Goal: Information Seeking & Learning: Learn about a topic

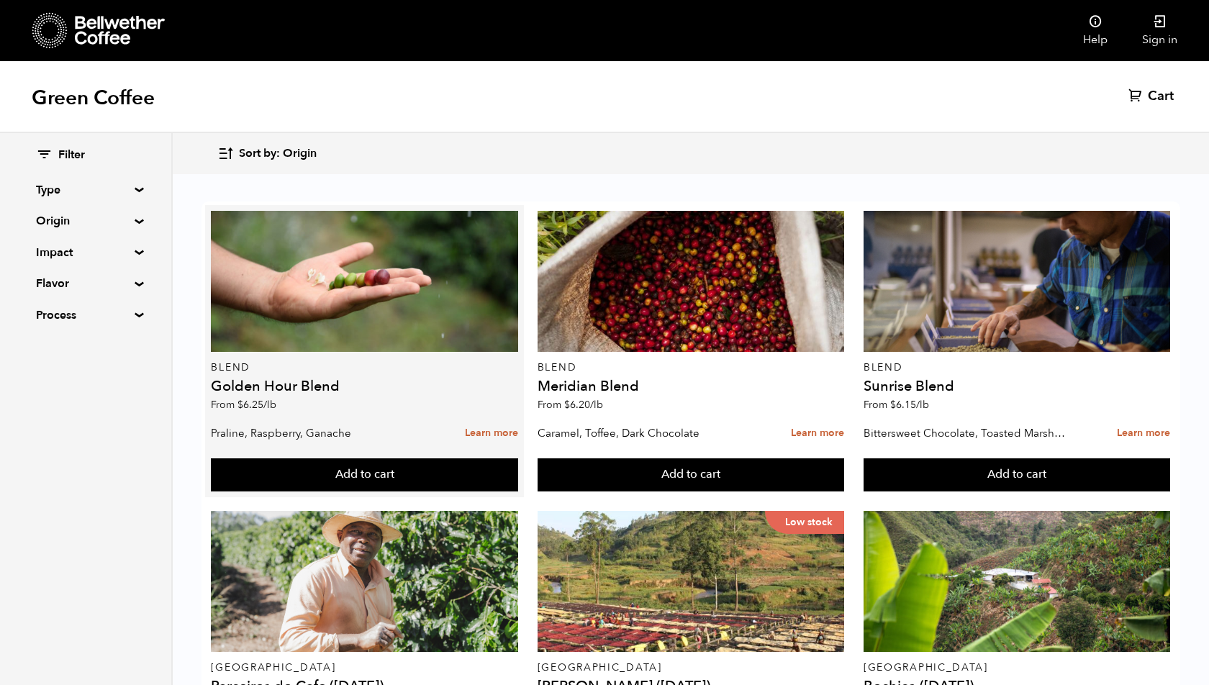
click at [329, 389] on h4 "Golden Hour Blend" at bounding box center [364, 386] width 306 height 14
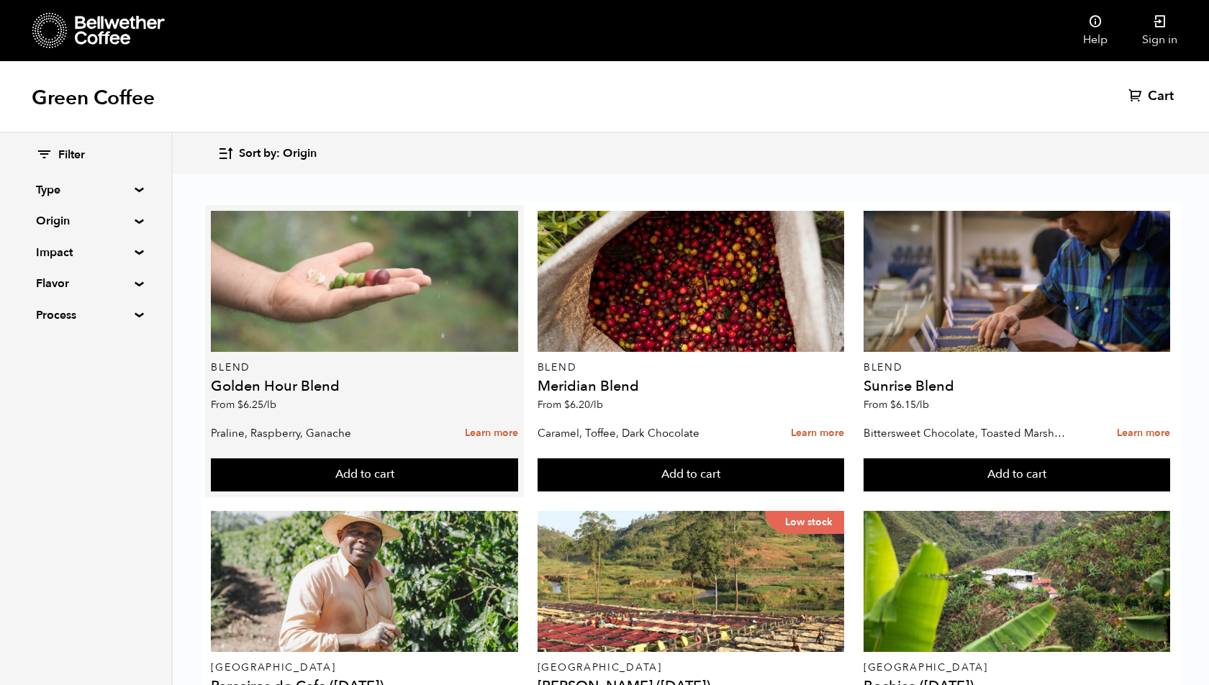
click at [365, 285] on div at bounding box center [364, 281] width 306 height 141
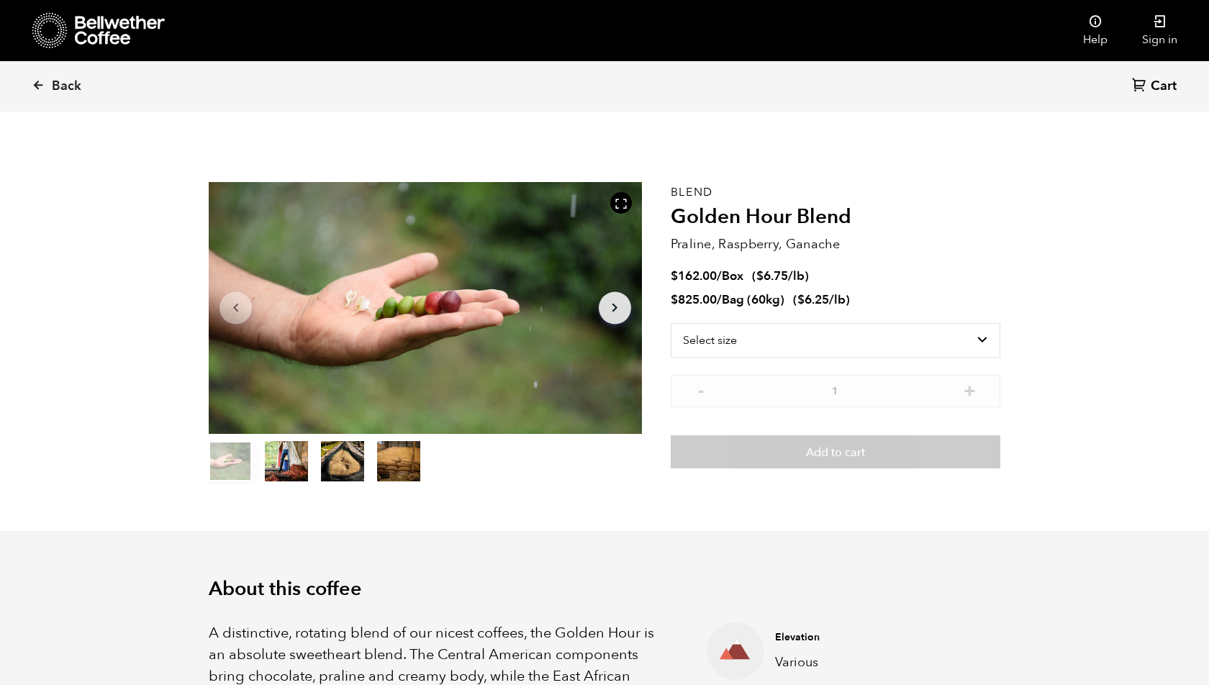
scroll to position [626, 766]
drag, startPoint x: 671, startPoint y: 212, endPoint x: 847, endPoint y: 214, distance: 176.3
click at [848, 214] on h2 "Golden Hour Blend" at bounding box center [836, 217] width 330 height 24
copy h2 "Golden Hour Blend"
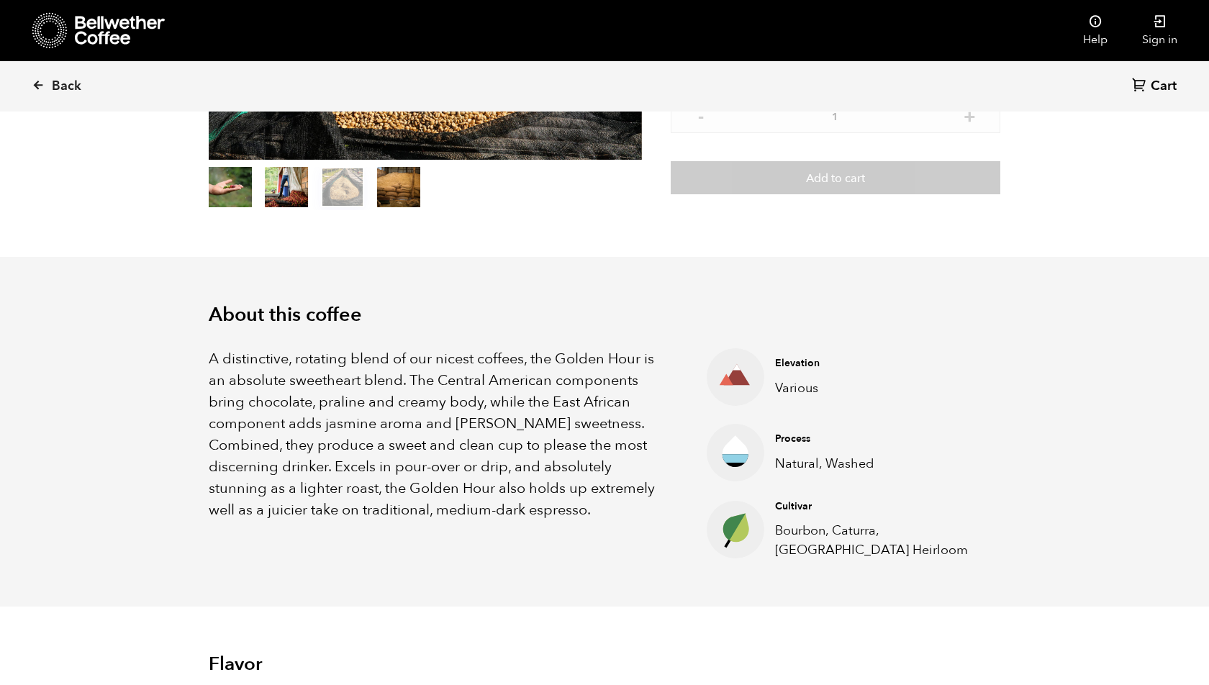
scroll to position [270, 0]
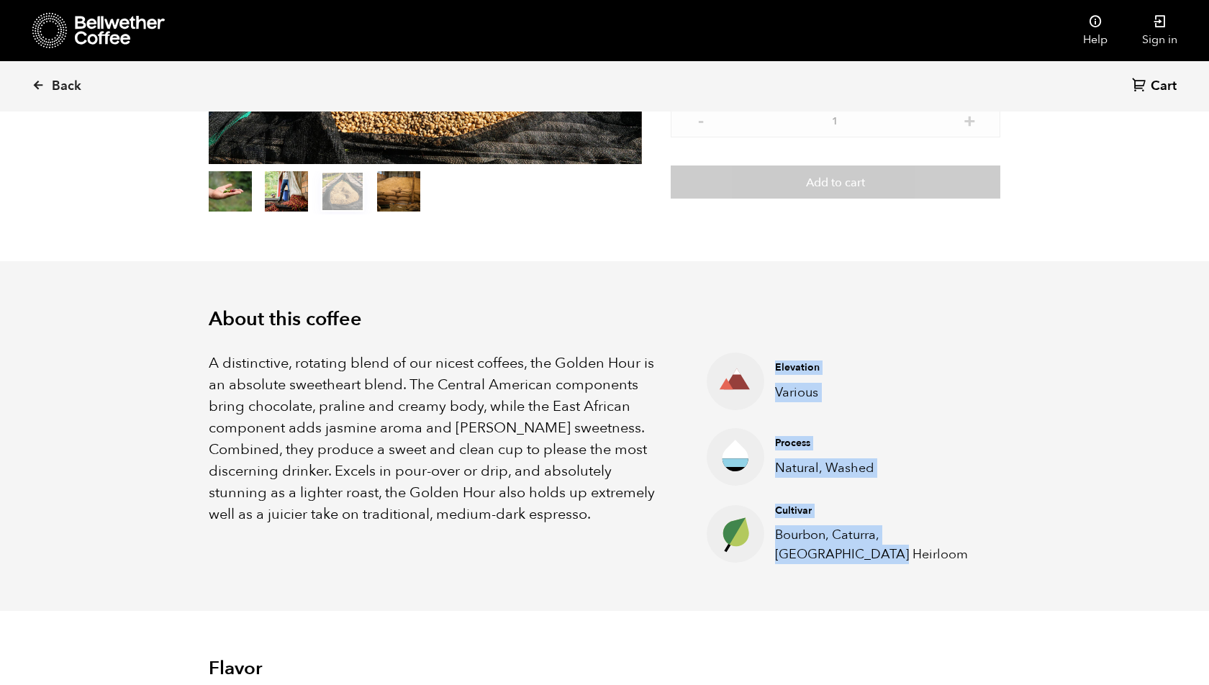
drag, startPoint x: 768, startPoint y: 364, endPoint x: 842, endPoint y: 555, distance: 205.2
click at [838, 555] on ul "Elevation Various Process Natural, Washed Cultivar Bourbon, Caturra, Ethiopia H…" at bounding box center [836, 459] width 330 height 212
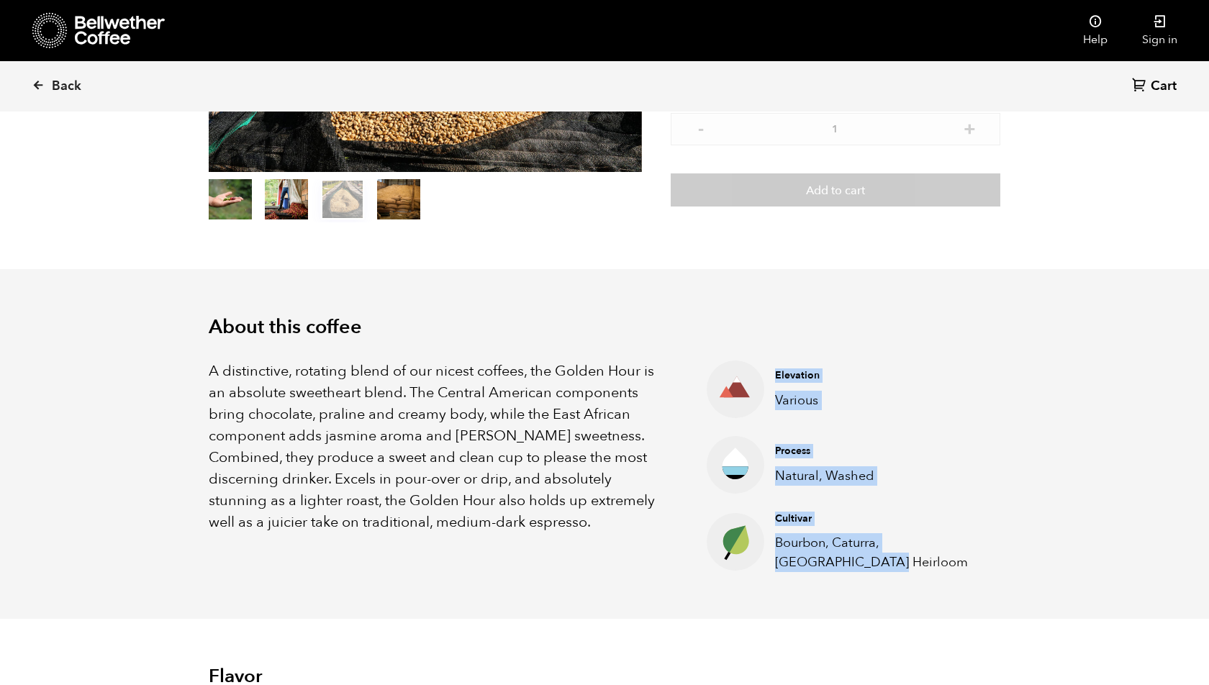
scroll to position [285, 0]
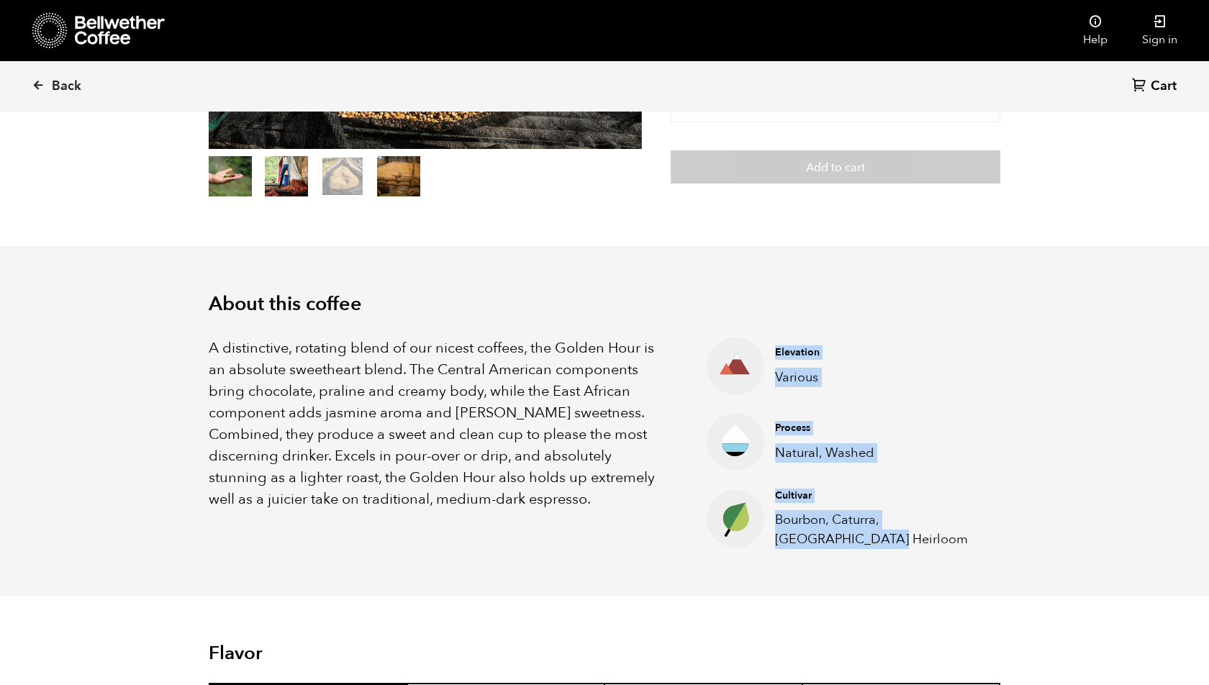
click at [863, 489] on h4 "Cultivar" at bounding box center [876, 495] width 203 height 14
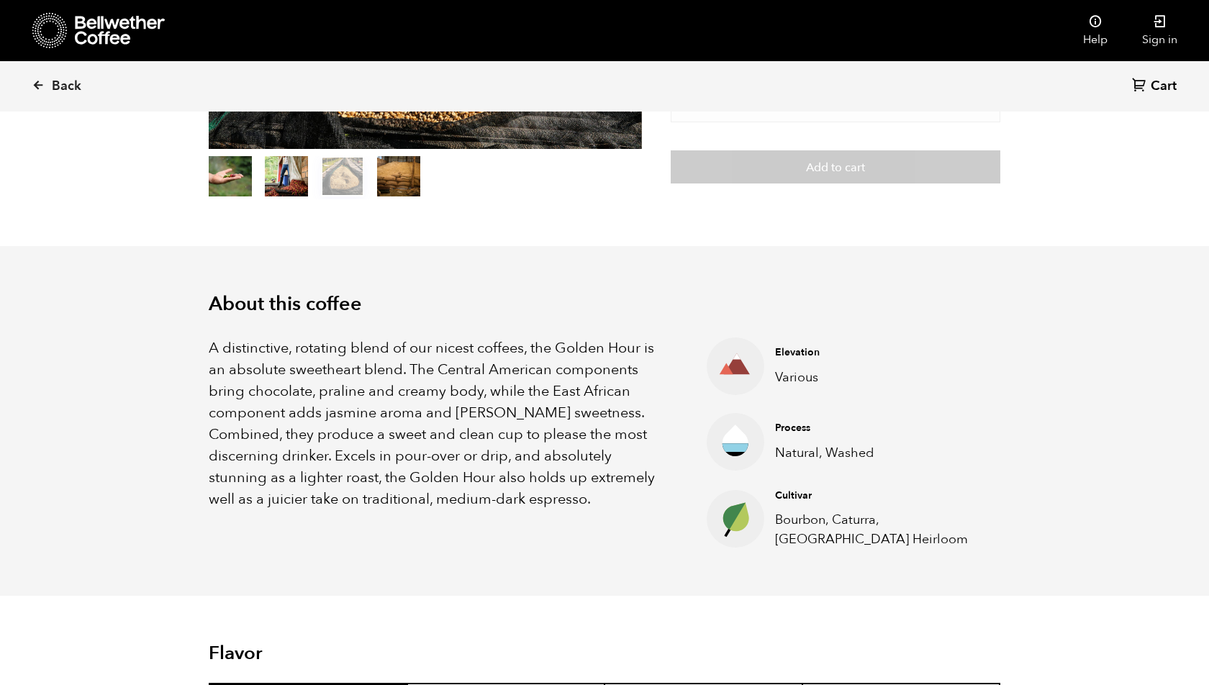
click at [26, 88] on div "Back Cart (0)" at bounding box center [604, 86] width 1209 height 50
click at [40, 88] on icon at bounding box center [38, 84] width 13 height 13
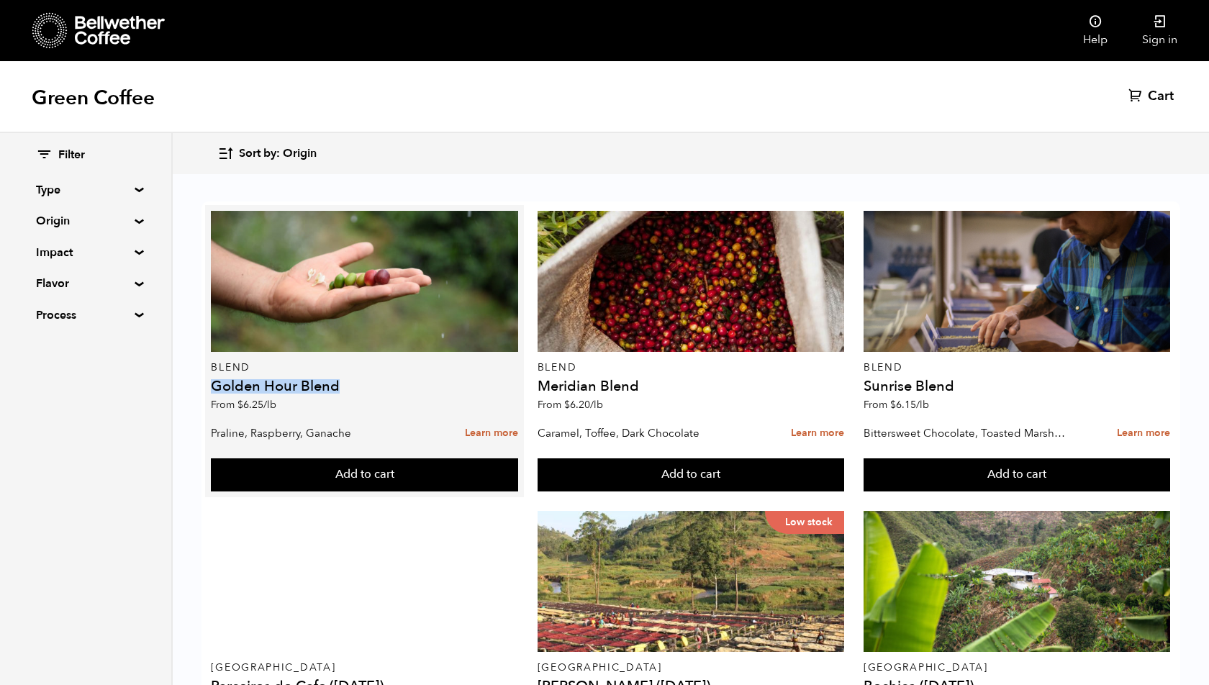
drag, startPoint x: 347, startPoint y: 383, endPoint x: 212, endPoint y: 382, distance: 135.3
click at [211, 382] on h4 "Golden Hour Blend" at bounding box center [364, 386] width 306 height 14
copy h4 "Golden Hour Blend"
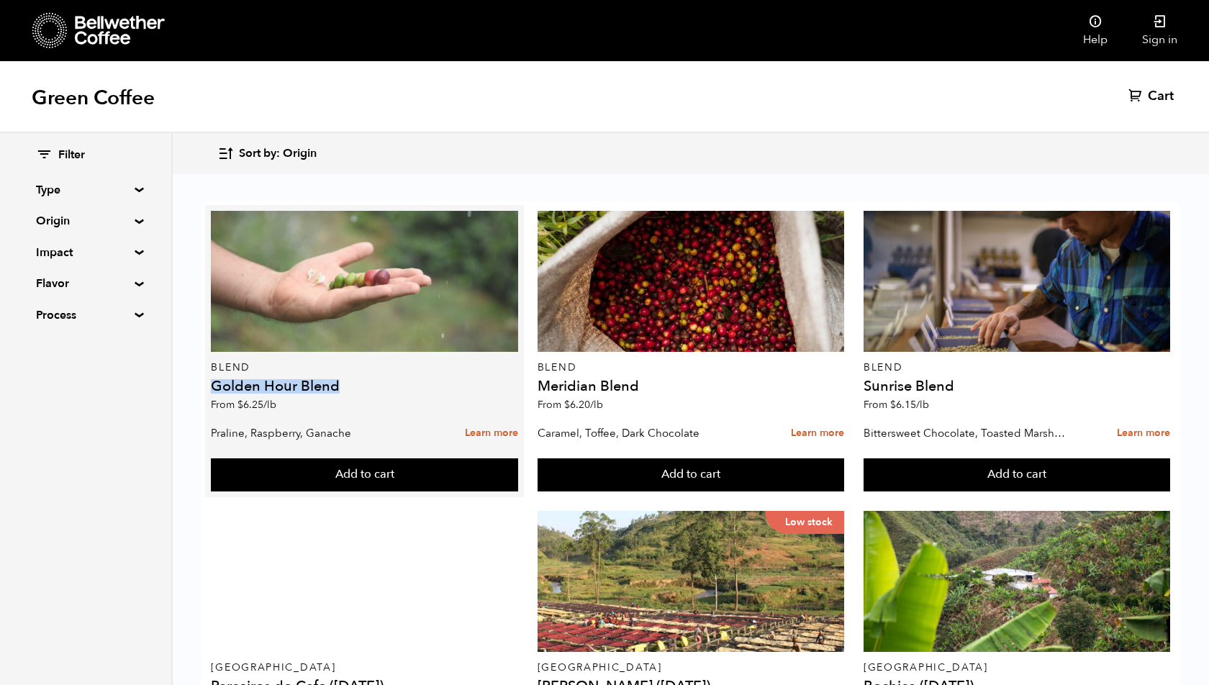
scroll to position [904, 0]
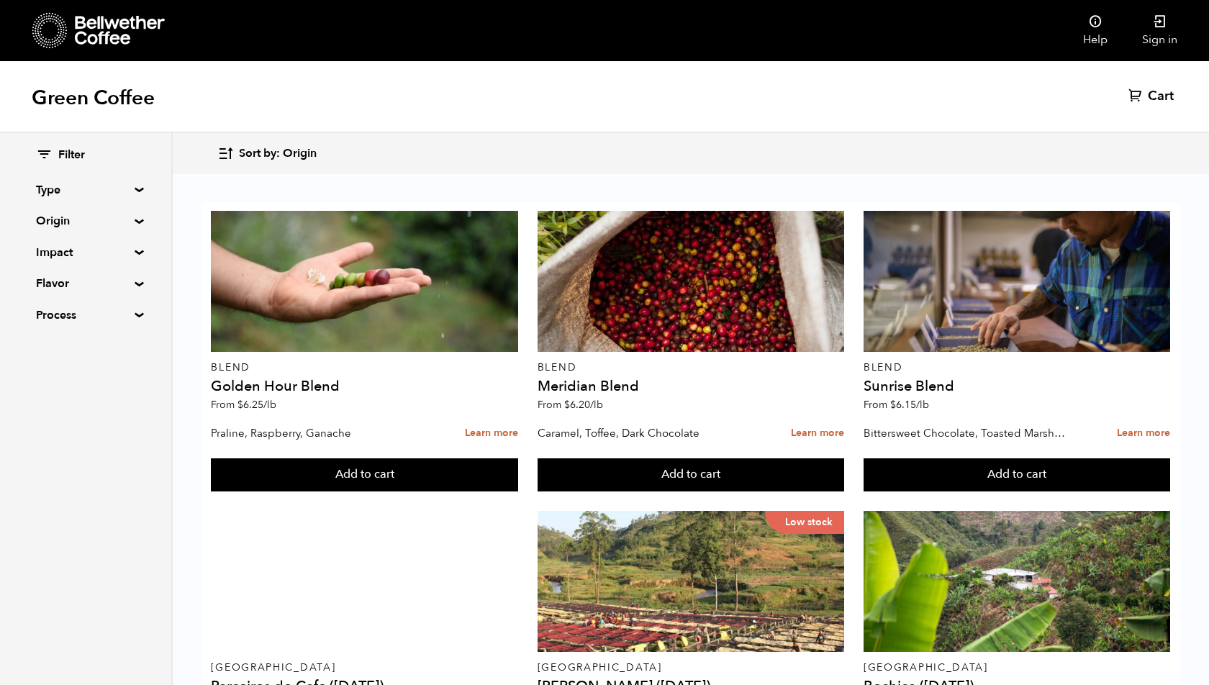
click at [142, 184] on div "Filter Type Blend Single Origin Decaf Seasonal Year Round Origin Blend Brazil B…" at bounding box center [85, 235] width 171 height 205
click at [134, 189] on summary "Type" at bounding box center [85, 189] width 99 height 17
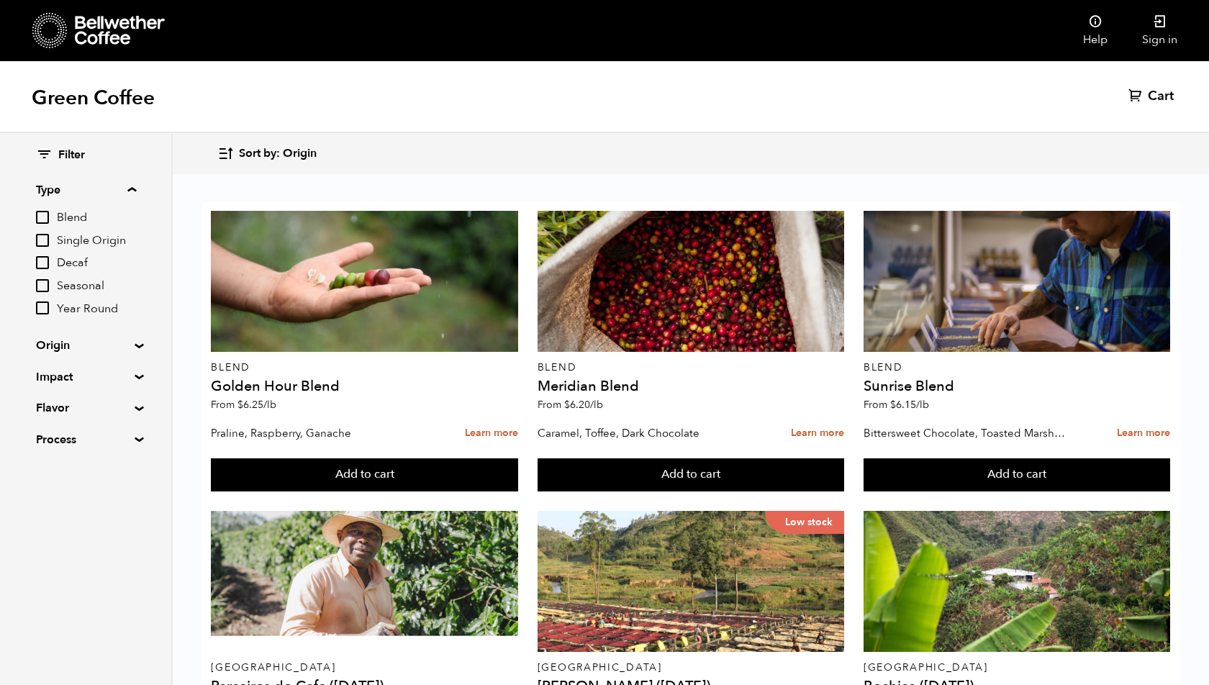
click at [134, 190] on summary "Type" at bounding box center [86, 189] width 100 height 17
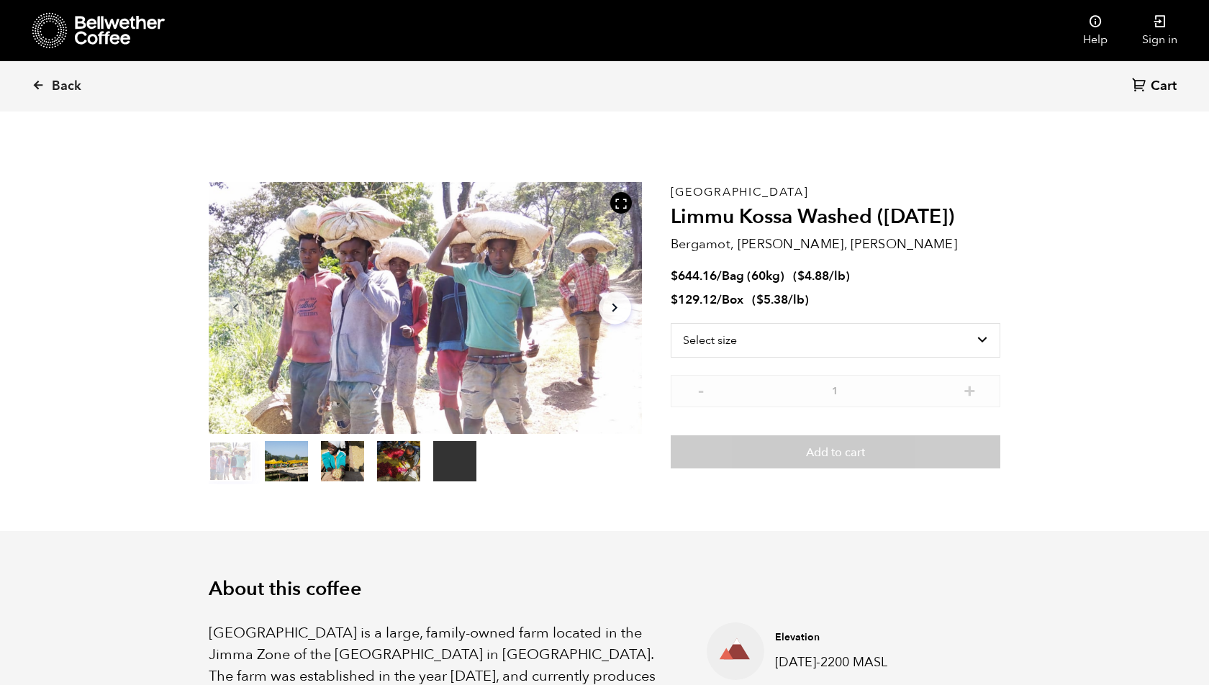
scroll to position [626, 766]
